Goal: Task Accomplishment & Management: Complete application form

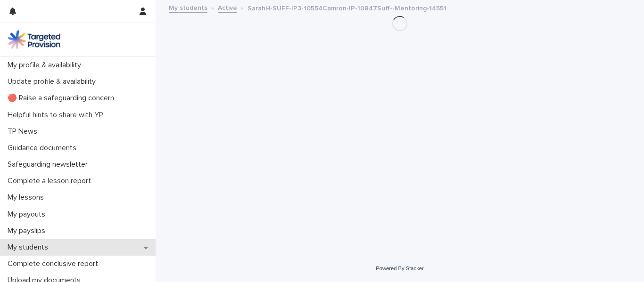
click at [86, 244] on div "My students" at bounding box center [77, 247] width 155 height 16
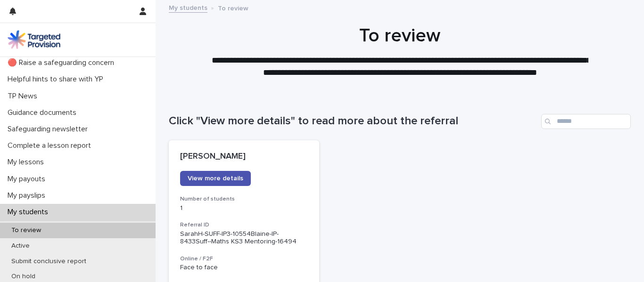
scroll to position [17, 0]
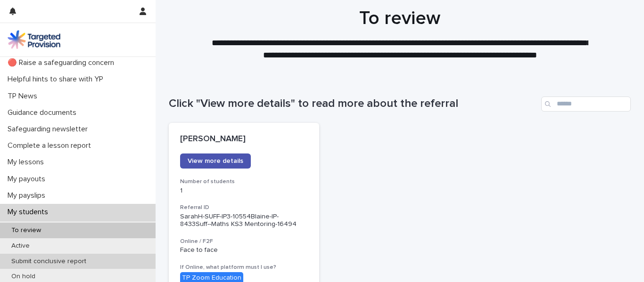
click at [75, 254] on div "Submit conclusive report" at bounding box center [77, 262] width 155 height 16
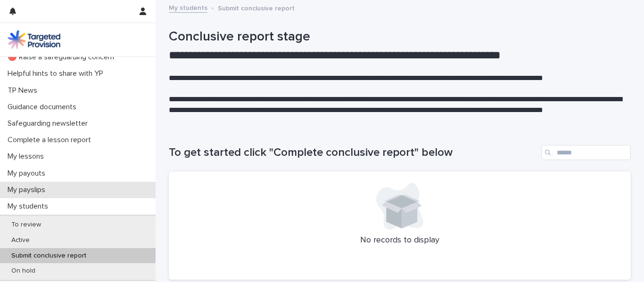
scroll to position [42, 0]
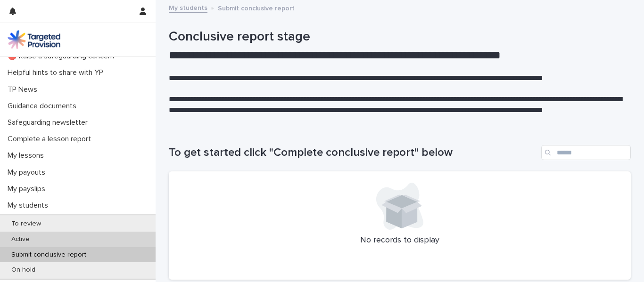
click at [93, 234] on div "Active" at bounding box center [77, 240] width 155 height 16
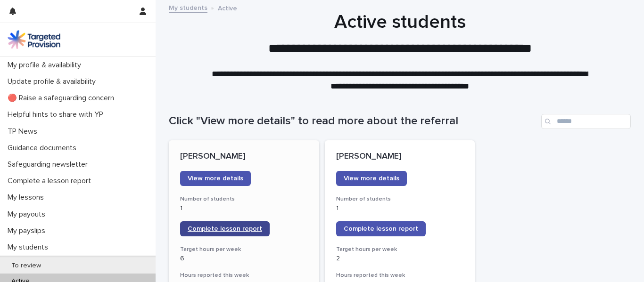
click at [245, 225] on link "Complete lesson report" at bounding box center [225, 228] width 90 height 15
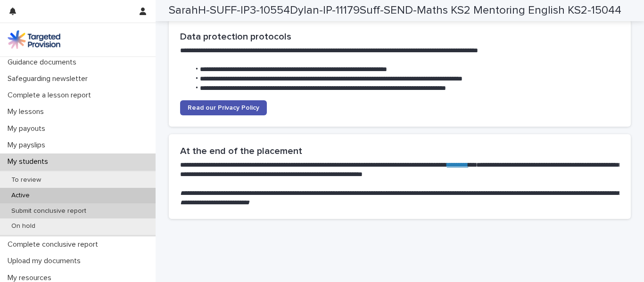
scroll to position [86, 0]
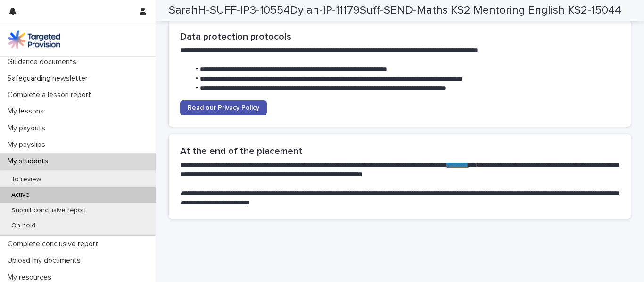
click at [88, 195] on div "Active" at bounding box center [77, 196] width 155 height 16
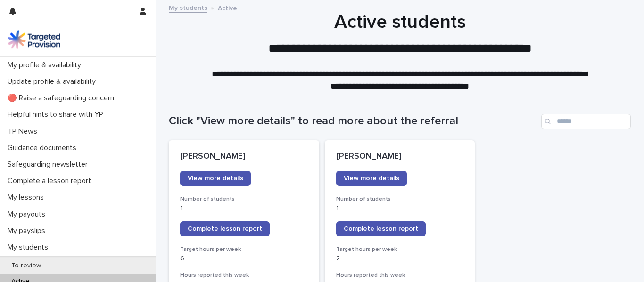
click at [389, 233] on link "Complete lesson report" at bounding box center [381, 228] width 90 height 15
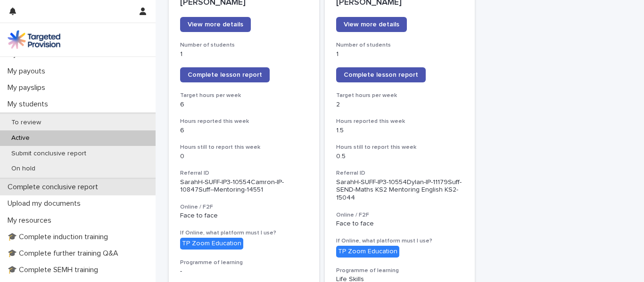
scroll to position [145, 0]
